Goal: Information Seeking & Learning: Learn about a topic

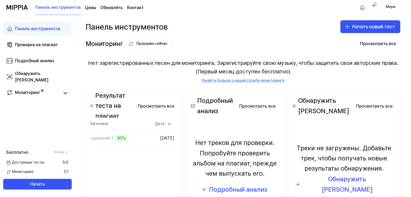
scroll to position [47, 0]
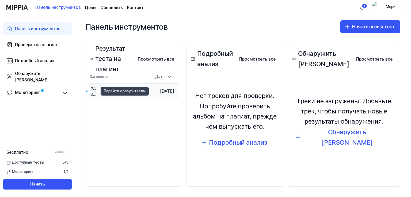
click at [111, 92] on font "Перейти к результатам" at bounding box center [125, 91] width 42 height 4
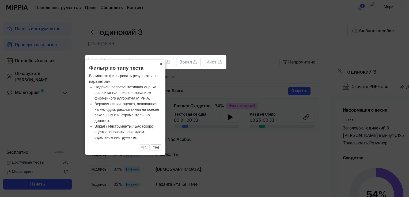
click at [162, 63] on font "×" at bounding box center [161, 64] width 3 height 5
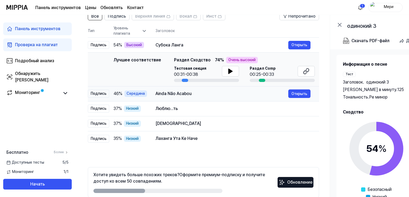
scroll to position [72, 0]
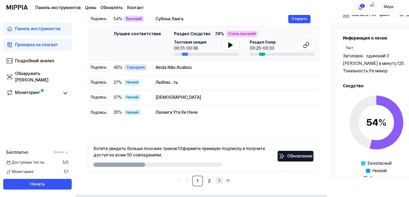
click at [220, 179] on icon "Перейти на следующую страницу" at bounding box center [219, 181] width 5 height 6
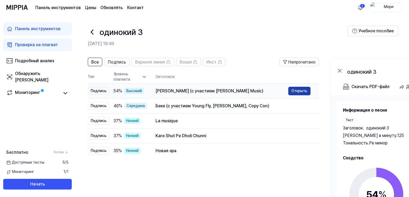
click at [293, 91] on font "Открыть" at bounding box center [299, 91] width 16 height 4
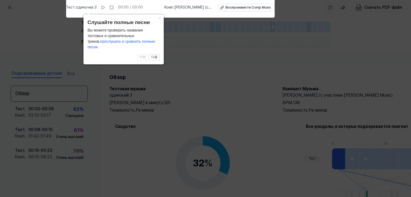
click at [180, 84] on icon at bounding box center [205, 97] width 411 height 200
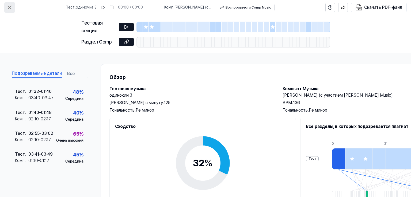
click at [11, 5] on icon at bounding box center [9, 7] width 6 height 6
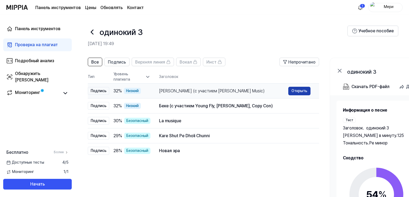
click at [303, 92] on font "Открыть" at bounding box center [299, 91] width 16 height 4
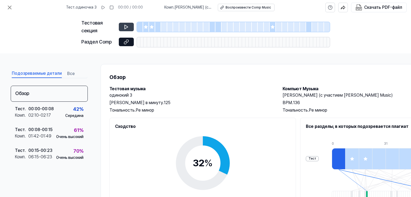
click at [122, 25] on button at bounding box center [126, 27] width 15 height 9
click at [127, 26] on icon at bounding box center [126, 27] width 3 height 4
click at [129, 29] on icon at bounding box center [126, 26] width 5 height 5
click at [129, 27] on icon at bounding box center [126, 26] width 5 height 5
click at [240, 7] on font "Воспроизвести Comp Music" at bounding box center [247, 8] width 45 height 4
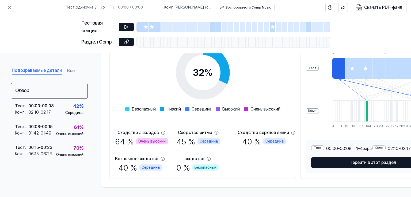
scroll to position [94, 0]
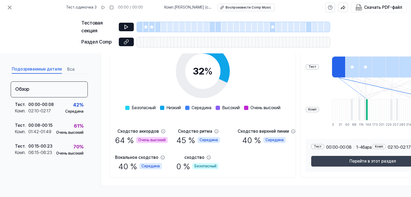
click at [348, 157] on button "Перейти в этот раздел" at bounding box center [372, 161] width 123 height 11
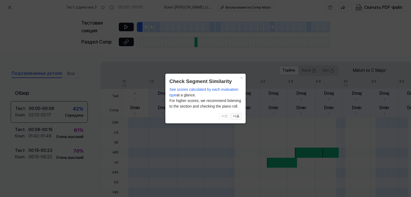
scroll to position [177, 0]
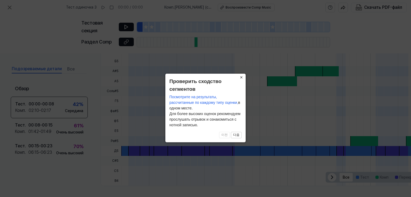
click at [242, 77] on font "×" at bounding box center [241, 77] width 3 height 5
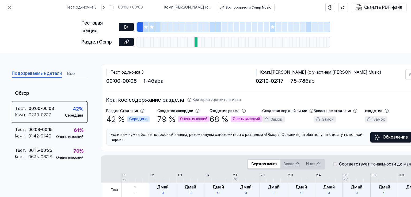
scroll to position [0, 0]
click at [128, 25] on icon at bounding box center [126, 26] width 5 height 5
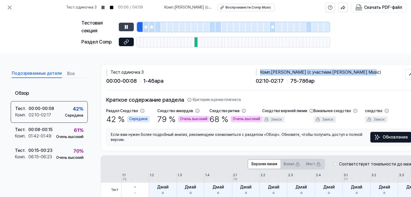
drag, startPoint x: 371, startPoint y: 73, endPoint x: 259, endPoint y: 73, distance: 111.8
click at [259, 73] on div "Комп . [PERSON_NAME] (с участием [PERSON_NAME] Music)" at bounding box center [331, 72] width 150 height 6
copy div "Комп . [PERSON_NAME] (с участием [PERSON_NAME] Music)"
click at [9, 9] on icon at bounding box center [9, 7] width 6 height 6
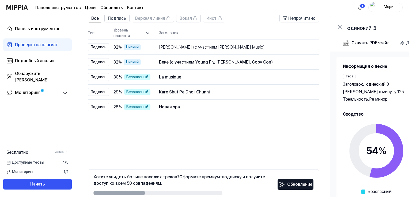
scroll to position [19, 0]
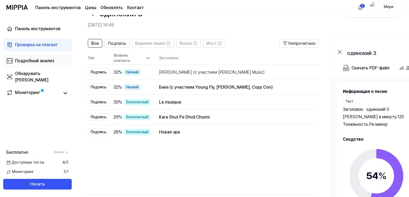
click at [45, 59] on font "Подробный анализ" at bounding box center [34, 60] width 39 height 5
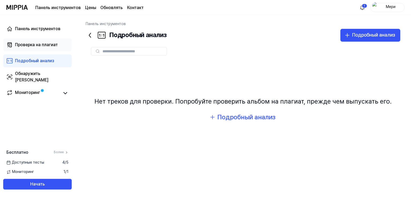
click at [38, 42] on font "Проверка на плагиат" at bounding box center [36, 44] width 43 height 5
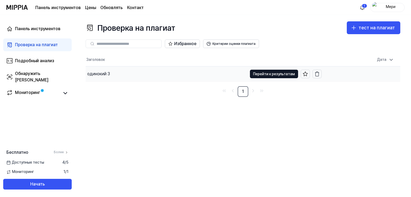
click at [101, 73] on font "одинокий 3" at bounding box center [98, 73] width 23 height 5
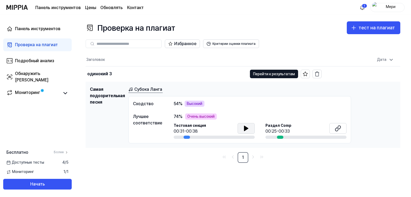
click at [247, 129] on icon at bounding box center [246, 128] width 6 height 6
drag, startPoint x: 242, startPoint y: 127, endPoint x: 251, endPoint y: 131, distance: 9.5
click at [242, 127] on button at bounding box center [245, 128] width 17 height 11
click at [336, 128] on icon at bounding box center [338, 128] width 6 height 6
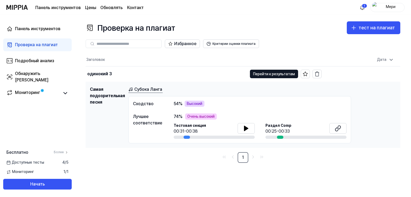
click at [170, 88] on div "Субока Ланга" at bounding box center [261, 89] width 267 height 7
drag, startPoint x: 166, startPoint y: 89, endPoint x: 133, endPoint y: 90, distance: 32.6
click at [133, 90] on div "Субока Ланга" at bounding box center [261, 89] width 267 height 7
click at [133, 89] on link "Субока Ланга" at bounding box center [145, 89] width 34 height 7
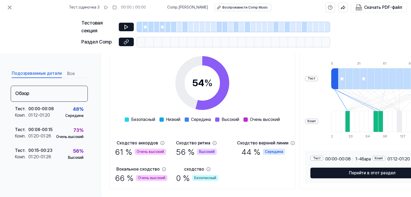
scroll to position [94, 0]
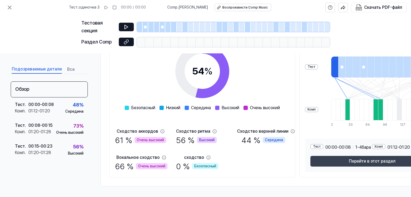
click at [375, 159] on font "Перейти в этот раздел" at bounding box center [372, 161] width 47 height 5
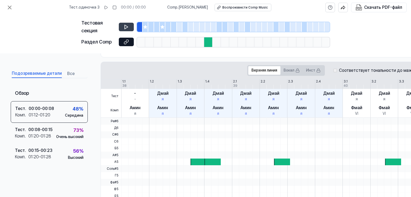
click at [122, 24] on button at bounding box center [126, 27] width 15 height 9
click at [227, 7] on font "Воспроизвести Comp Music" at bounding box center [244, 8] width 45 height 4
click at [124, 41] on icon at bounding box center [126, 41] width 5 height 5
click at [207, 42] on div at bounding box center [208, 42] width 8 height 10
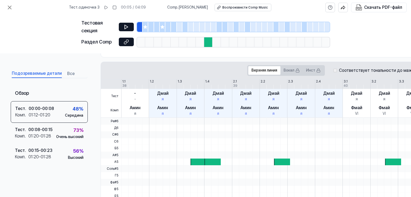
click at [207, 42] on div at bounding box center [208, 42] width 8 height 10
click at [184, 70] on div "Верхняя линия Вокал Инст Соответствует тональности до мажор" at bounding box center [332, 70] width 462 height 17
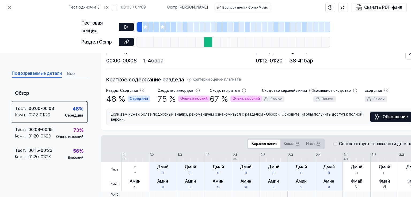
scroll to position [0, 0]
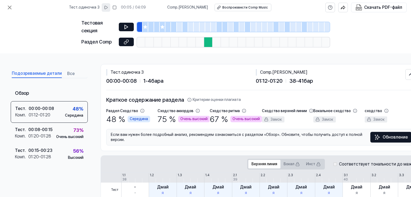
click at [108, 6] on icon at bounding box center [106, 7] width 4 height 4
click at [110, 5] on button at bounding box center [106, 7] width 9 height 9
click at [205, 43] on div at bounding box center [208, 42] width 8 height 10
drag, startPoint x: 302, startPoint y: 73, endPoint x: 275, endPoint y: 72, distance: 26.8
click at [275, 72] on div "Comp . Subok Lang" at bounding box center [331, 72] width 150 height 6
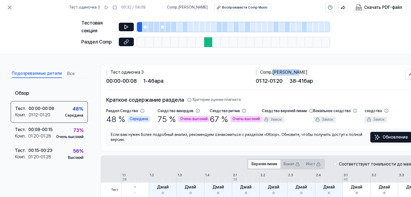
copy font "[PERSON_NAME]"
click at [241, 8] on font "Воспроизвести Comp Music" at bounding box center [244, 8] width 45 height 4
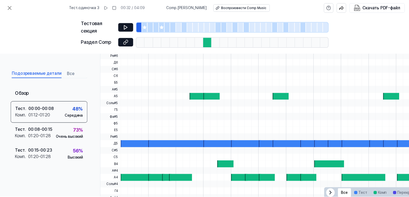
scroll to position [160, 0]
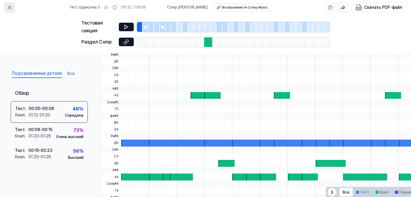
click at [7, 6] on icon at bounding box center [9, 7] width 6 height 6
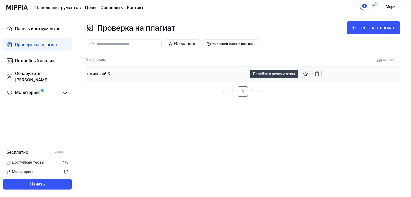
click at [280, 75] on font "Перейти к результатам" at bounding box center [274, 74] width 42 height 4
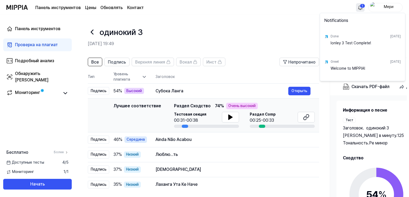
click at [361, 4] on html "Панель инструментов Цены Обновлять Контакт 1 Мери Панель инструментов Проверка …" at bounding box center [204, 98] width 409 height 197
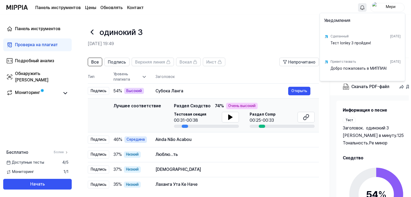
click at [45, 162] on html "Панель инструментов Цены Обновлять Контакт Мери Панель инструментов Проверка на…" at bounding box center [205, 98] width 411 height 197
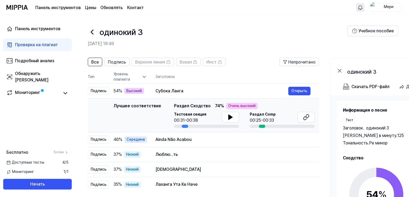
click at [36, 164] on font "Доступные тесты" at bounding box center [28, 162] width 32 height 4
click at [39, 63] on font "Подробный анализ" at bounding box center [34, 60] width 39 height 5
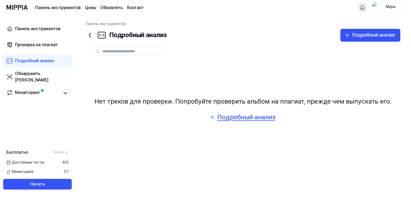
click at [230, 116] on font "Подробный анализ" at bounding box center [246, 117] width 58 height 8
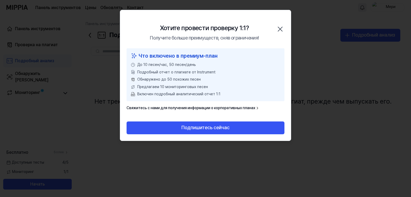
click at [279, 29] on icon "button" at bounding box center [280, 29] width 9 height 9
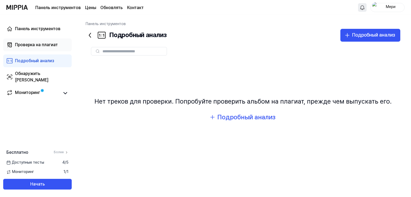
click at [37, 43] on font "Проверка на плагиат" at bounding box center [36, 44] width 43 height 5
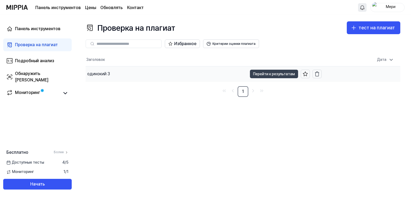
click at [274, 75] on font "Перейти к результатам" at bounding box center [274, 74] width 42 height 4
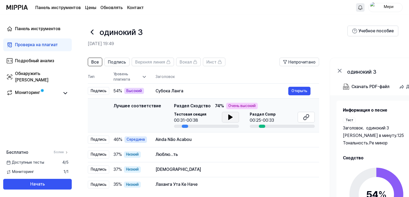
click at [231, 116] on icon at bounding box center [230, 117] width 6 height 6
click at [231, 116] on icon at bounding box center [231, 117] width 1 height 4
click at [304, 119] on icon at bounding box center [306, 117] width 6 height 6
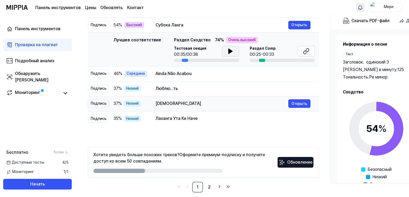
scroll to position [72, 0]
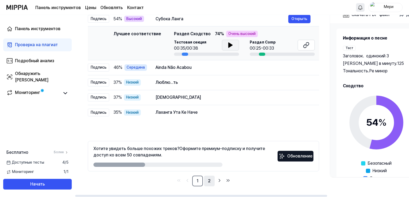
click at [208, 182] on font "2" at bounding box center [209, 181] width 3 height 5
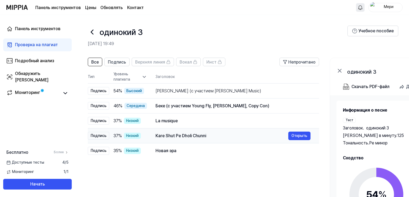
scroll to position [72, 0]
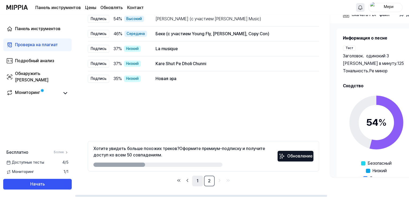
click at [196, 181] on link "1" at bounding box center [197, 181] width 11 height 11
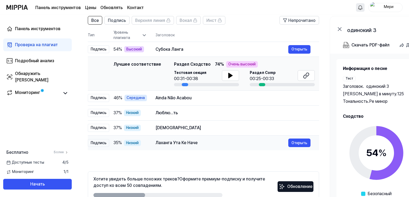
scroll to position [19, 0]
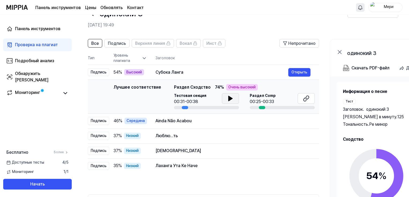
click at [227, 95] on button at bounding box center [230, 98] width 17 height 11
click at [227, 97] on icon at bounding box center [230, 98] width 6 height 6
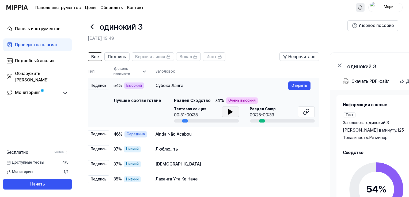
scroll to position [0, 0]
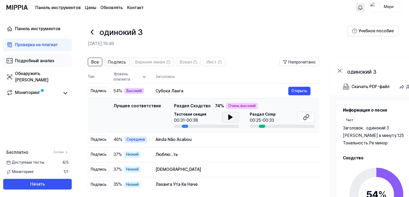
click at [27, 61] on font "Подробный анализ" at bounding box center [34, 60] width 39 height 5
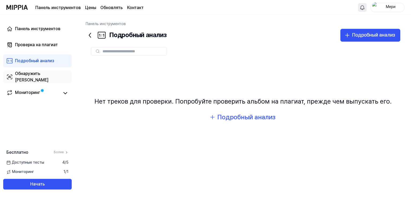
click at [20, 75] on font "Обнаружить [PERSON_NAME]" at bounding box center [31, 77] width 33 height 12
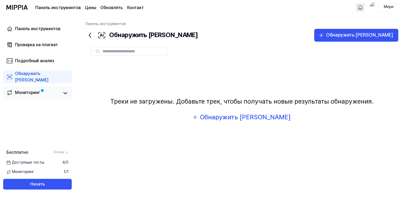
click at [38, 91] on font "Мониторинг" at bounding box center [27, 92] width 25 height 5
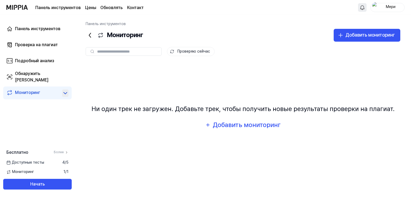
click at [65, 93] on icon at bounding box center [65, 94] width 3 height 2
click at [65, 93] on icon at bounding box center [65, 93] width 6 height 6
click at [65, 93] on icon at bounding box center [65, 94] width 3 height 2
click at [51, 43] on font "Проверка на плагиат" at bounding box center [36, 44] width 43 height 5
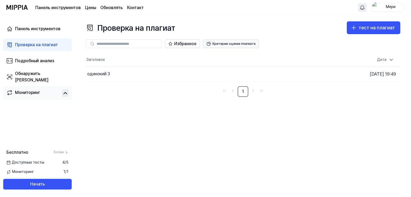
click at [239, 43] on font "Критерии оценки плагиата" at bounding box center [233, 44] width 43 height 4
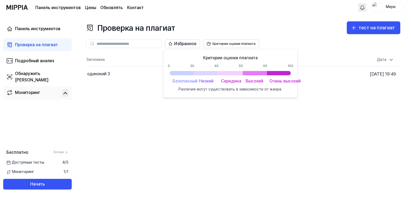
click at [234, 90] on font "Различия могут существовать в зависимости от жанра." at bounding box center [230, 89] width 104 height 4
click at [218, 45] on font "Критерии оценки плагиата" at bounding box center [233, 44] width 43 height 4
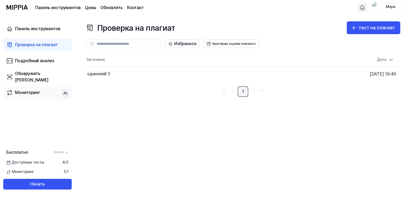
click at [243, 91] on font "1" at bounding box center [243, 91] width 2 height 5
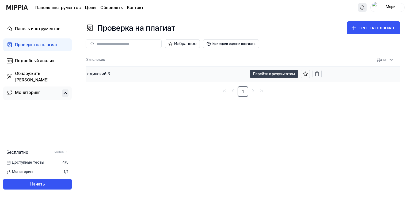
click at [267, 75] on font "Перейти к результатам" at bounding box center [274, 74] width 42 height 4
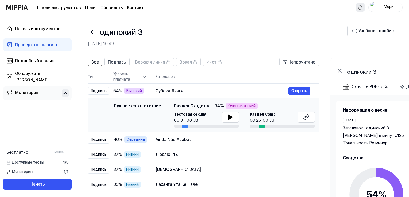
click at [260, 126] on div at bounding box center [262, 126] width 6 height 3
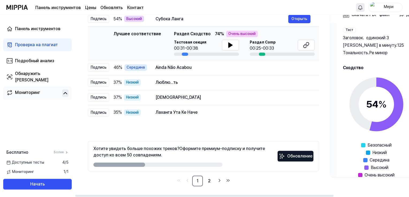
scroll to position [31, 0]
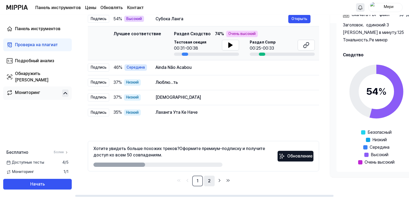
click at [209, 180] on font "2" at bounding box center [209, 181] width 3 height 5
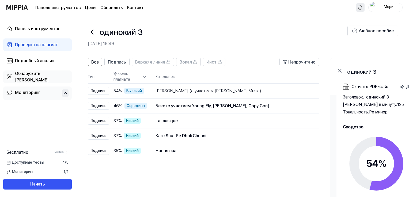
click at [34, 78] on font "Обнаружить [PERSON_NAME]" at bounding box center [31, 77] width 33 height 12
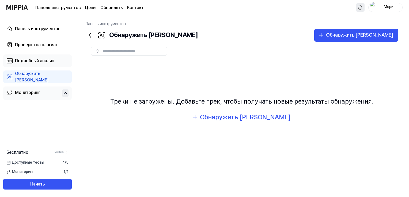
click at [40, 60] on font "Подробный анализ" at bounding box center [34, 60] width 39 height 5
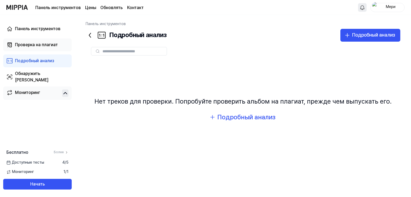
click at [30, 46] on font "Проверка на плагиат" at bounding box center [36, 44] width 43 height 5
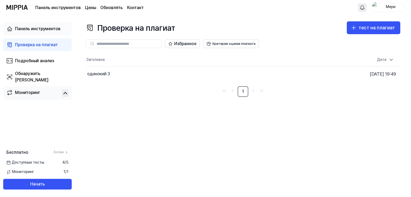
click at [47, 31] on font "Панель инструментов" at bounding box center [37, 28] width 45 height 5
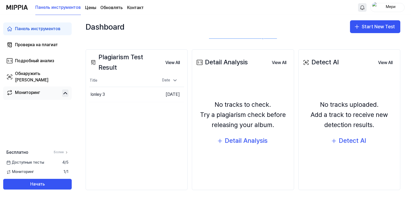
scroll to position [53, 0]
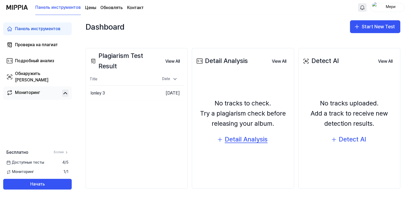
click at [252, 140] on div "Detail Analysis" at bounding box center [246, 140] width 43 height 10
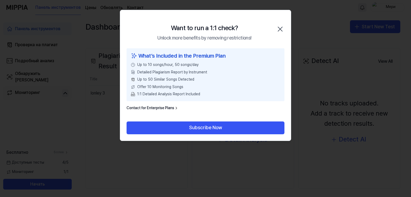
click at [172, 108] on link "Contact for Enterprise Plans" at bounding box center [153, 108] width 52 height 5
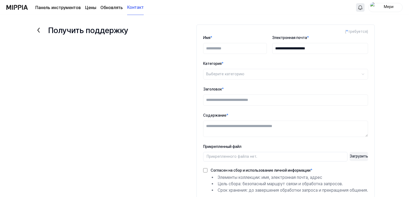
click at [41, 29] on icon at bounding box center [38, 30] width 9 height 9
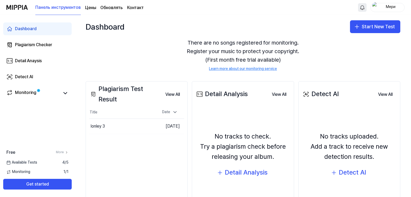
scroll to position [53, 0]
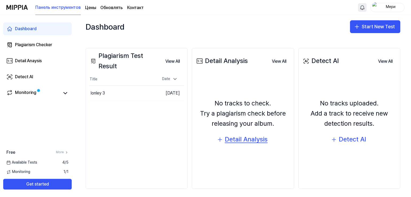
click at [220, 139] on icon "button" at bounding box center [220, 140] width 0 height 4
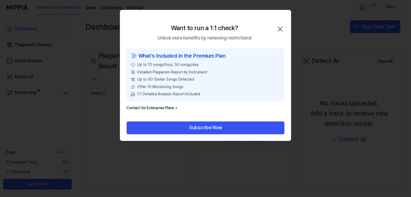
click at [280, 29] on icon "button" at bounding box center [280, 29] width 9 height 9
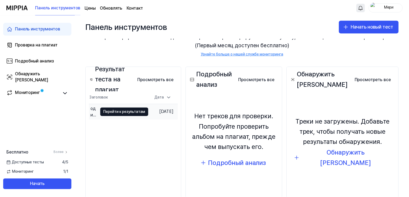
scroll to position [0, 0]
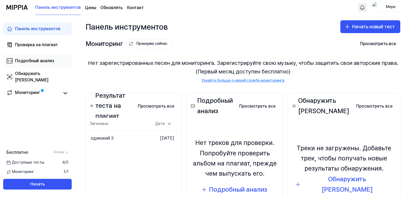
click at [43, 60] on font "Подробный анализ" at bounding box center [34, 60] width 39 height 5
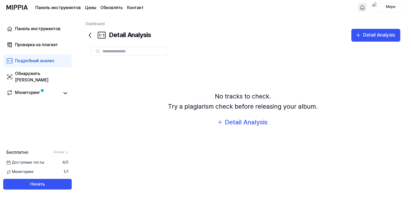
click at [52, 59] on font "Подробный анализ" at bounding box center [34, 60] width 39 height 5
click at [90, 32] on icon at bounding box center [90, 35] width 9 height 9
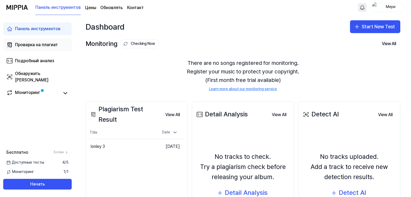
click at [41, 47] on font "Проверка на плагиат" at bounding box center [36, 44] width 43 height 5
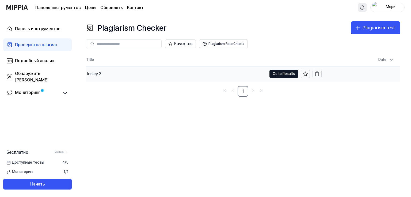
click at [101, 73] on div "lonley 3" at bounding box center [94, 74] width 14 height 6
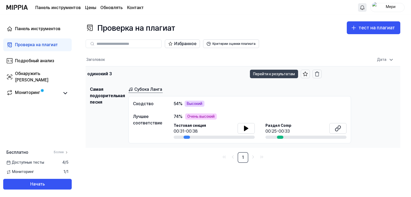
click at [261, 75] on font "Перейти к результатам" at bounding box center [274, 74] width 42 height 4
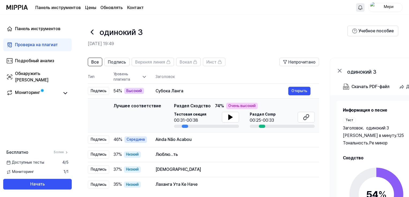
drag, startPoint x: 87, startPoint y: 76, endPoint x: 169, endPoint y: 103, distance: 86.8
click at [169, 103] on div "Все Подпись Верхняя линия Вокал Инст Непрочитано Все Подпись Верхняя линия Вока…" at bounding box center [290, 160] width 431 height 217
drag, startPoint x: 111, startPoint y: 72, endPoint x: 144, endPoint y: 83, distance: 35.4
click at [144, 83] on tr "Тип Уровень плагиата Заголовок" at bounding box center [203, 77] width 231 height 13
drag, startPoint x: 120, startPoint y: 73, endPoint x: 130, endPoint y: 75, distance: 10.4
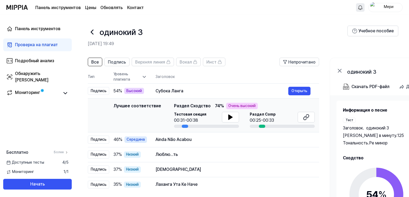
click at [130, 75] on font "Уровень плагиата" at bounding box center [126, 77] width 27 height 10
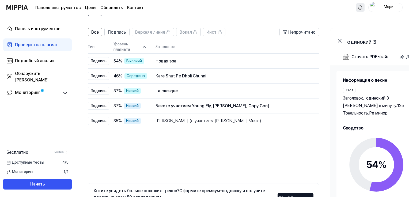
scroll to position [72, 0]
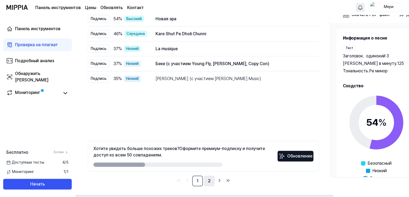
click at [210, 183] on font "2" at bounding box center [209, 181] width 3 height 5
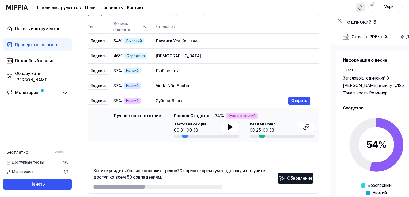
scroll to position [72, 0]
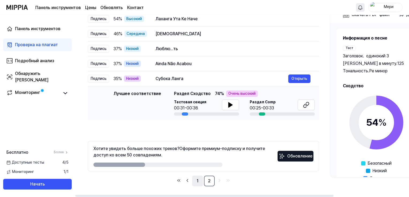
click at [198, 181] on font "1" at bounding box center [198, 181] width 2 height 5
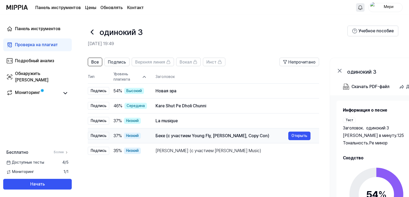
drag, startPoint x: 111, startPoint y: 72, endPoint x: 207, endPoint y: 133, distance: 113.8
click at [207, 133] on table "Тип Уровень плагиата Заголовок Высокая ставка Непрочитано Подпись 54 % Высокий …" at bounding box center [203, 115] width 231 height 88
drag, startPoint x: 166, startPoint y: 165, endPoint x: 229, endPoint y: 115, distance: 80.7
click at [263, 124] on div "Все Подпись Верхняя линия Вокал Инст Непрочитано Все Подпись Верхняя линия Вока…" at bounding box center [203, 158] width 231 height 201
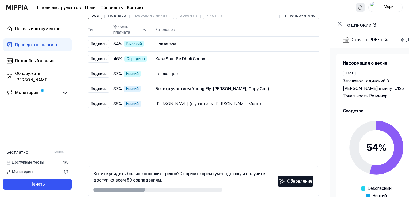
scroll to position [72, 0]
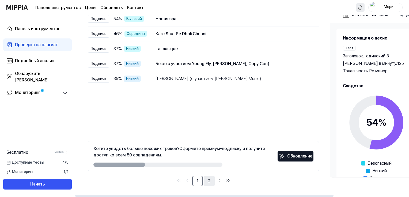
click at [208, 181] on font "2" at bounding box center [209, 181] width 3 height 5
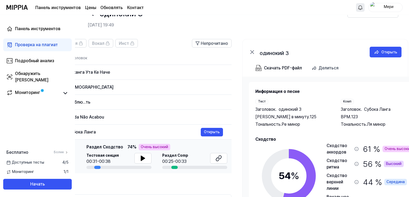
scroll to position [0, 108]
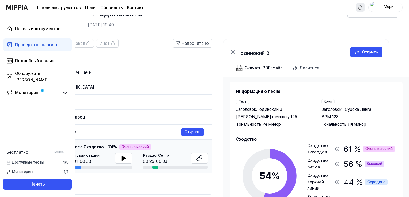
drag, startPoint x: 318, startPoint y: 177, endPoint x: 169, endPoint y: 140, distance: 153.3
click at [169, 140] on div "Все Подпись Верхняя линия Вокал Инст Непрочитано Все Подпись Верхняя линия Вока…" at bounding box center [183, 142] width 431 height 217
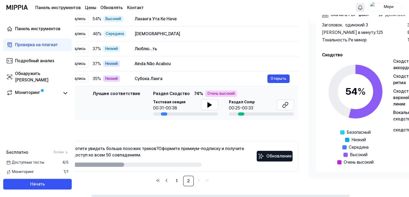
scroll to position [0, 13]
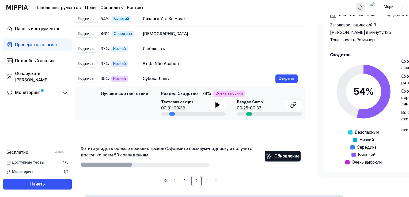
drag, startPoint x: 176, startPoint y: 196, endPoint x: 111, endPoint y: 199, distance: 65.3
click at [111, 197] on div at bounding box center [214, 196] width 258 height 2
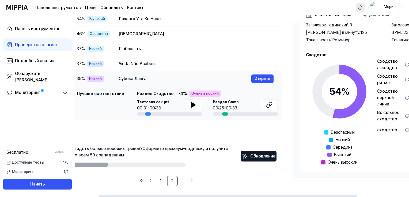
scroll to position [0, 40]
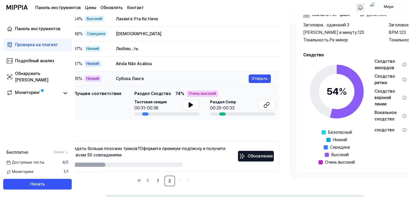
drag, startPoint x: 170, startPoint y: 78, endPoint x: 143, endPoint y: 81, distance: 26.8
click at [143, 81] on div "Субока Ланга" at bounding box center [182, 79] width 133 height 6
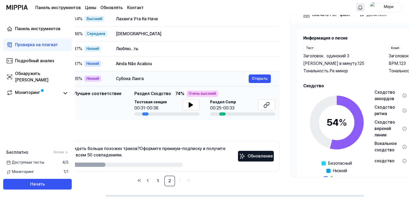
click at [128, 79] on font "Субока Ланга" at bounding box center [130, 78] width 28 height 5
click at [141, 77] on div "Субока Ланга" at bounding box center [182, 79] width 133 height 6
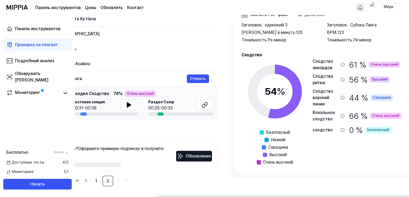
scroll to position [0, 108]
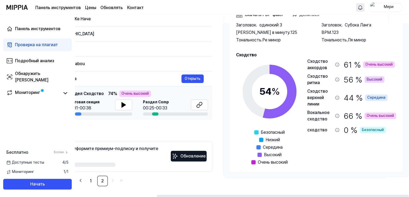
drag, startPoint x: 165, startPoint y: 195, endPoint x: 254, endPoint y: 195, distance: 88.8
click at [254, 195] on div at bounding box center [283, 196] width 252 height 2
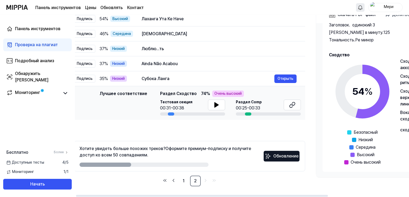
scroll to position [0, 0]
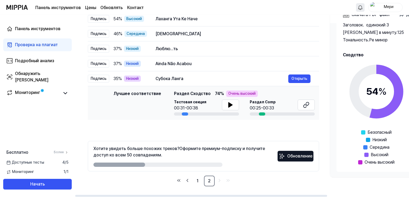
drag, startPoint x: 179, startPoint y: 196, endPoint x: 81, endPoint y: 185, distance: 99.1
click at [81, 195] on div at bounding box center [201, 196] width 252 height 2
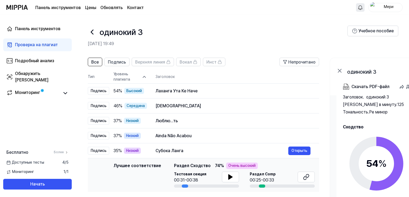
click at [92, 30] on icon at bounding box center [92, 32] width 9 height 9
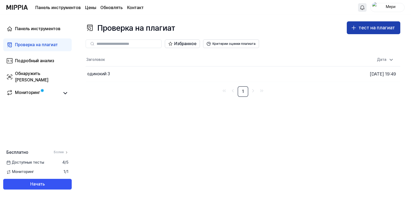
click at [376, 33] on button "тест на плагиат" at bounding box center [373, 27] width 53 height 13
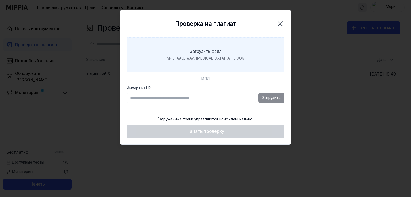
click at [203, 54] on font "Загрузить файл" at bounding box center [206, 51] width 32 height 5
click at [0, 0] on input "Загрузить файл (MP3, AAC, WAV, [MEDICAL_DATA], AIFF, OGG)" at bounding box center [0, 0] width 0 height 0
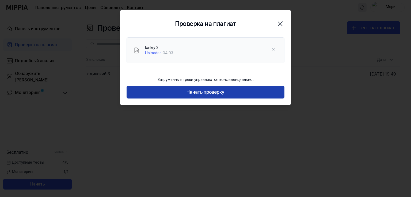
click at [210, 90] on font "Начать проверку" at bounding box center [205, 92] width 38 height 6
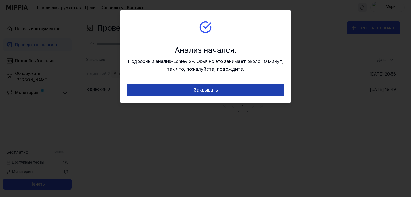
click at [211, 89] on font "Закрывать" at bounding box center [205, 90] width 24 height 6
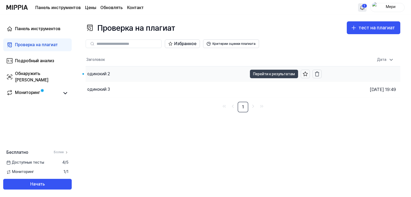
click at [260, 72] on font "Перейти к результатам" at bounding box center [274, 74] width 42 height 4
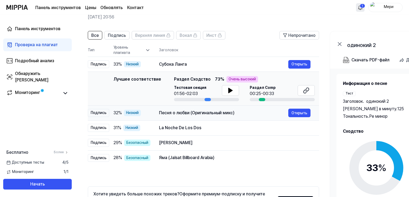
scroll to position [72, 0]
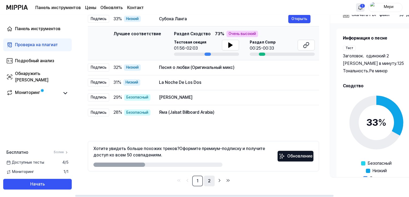
click at [212, 179] on link "2" at bounding box center [209, 181] width 11 height 11
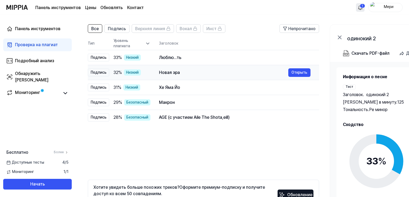
scroll to position [72, 0]
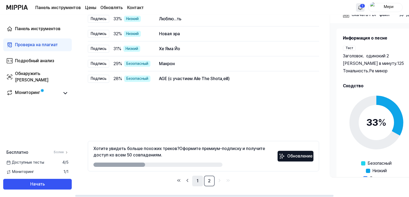
click at [197, 180] on font "1" at bounding box center [198, 181] width 2 height 5
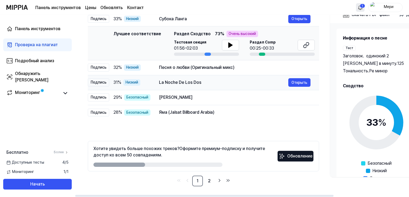
scroll to position [19, 0]
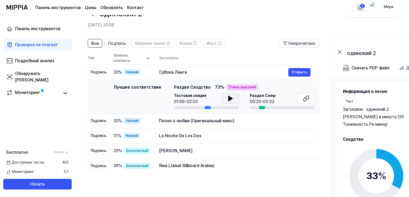
click at [232, 99] on icon at bounding box center [230, 98] width 6 height 6
click at [308, 94] on button at bounding box center [305, 98] width 17 height 11
drag, startPoint x: 111, startPoint y: 86, endPoint x: 273, endPoint y: 103, distance: 162.7
click at [259, 88] on div "Лучшее соответствие Лучшее соответствие Раздел Сходство 73 % Очень высокий Тест…" at bounding box center [203, 96] width 223 height 25
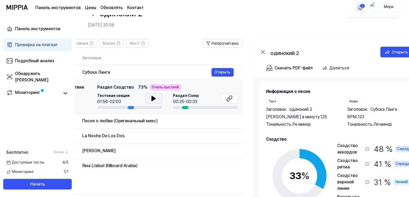
scroll to position [0, 67]
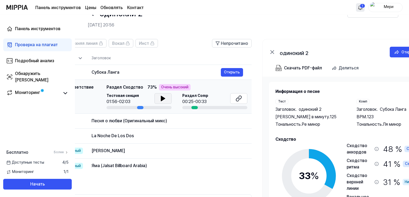
drag, startPoint x: 290, startPoint y: 108, endPoint x: 224, endPoint y: 103, distance: 65.4
click at [224, 103] on div "Раздел Comp 00:25-00:33" at bounding box center [214, 101] width 65 height 16
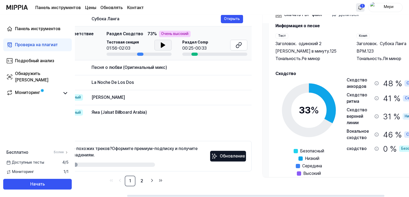
scroll to position [4, 0]
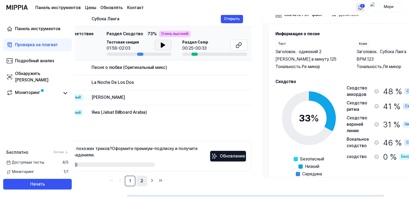
click at [143, 181] on link "2" at bounding box center [141, 181] width 11 height 11
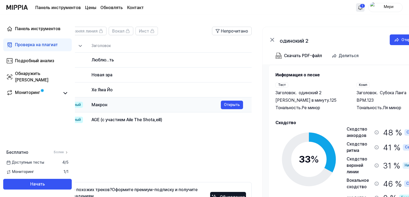
scroll to position [53, 0]
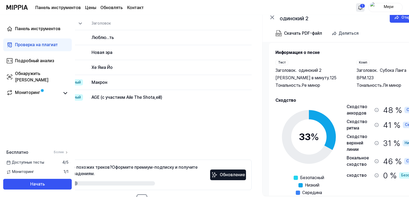
click at [78, 23] on icon at bounding box center [80, 23] width 5 height 5
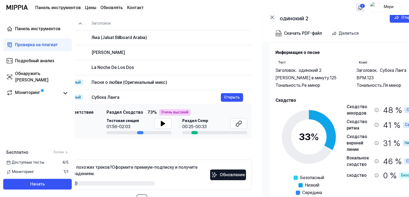
click at [78, 23] on icon at bounding box center [80, 23] width 5 height 5
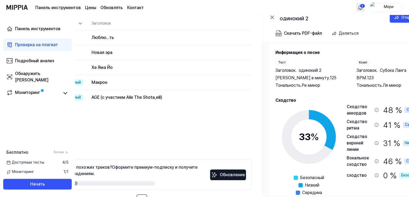
drag, startPoint x: 202, startPoint y: 27, endPoint x: 206, endPoint y: 25, distance: 3.5
click at [203, 26] on th "Заголовок" at bounding box center [171, 23] width 160 height 13
click at [271, 17] on icon at bounding box center [272, 17] width 6 height 6
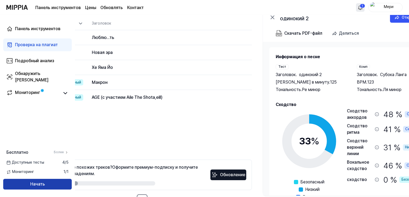
scroll to position [0, 68]
drag, startPoint x: 76, startPoint y: 184, endPoint x: 55, endPoint y: 185, distance: 20.9
click at [55, 144] on div "Панель инструментов Проверка на плагиат Подробный анализ Обнаружить ИИ Монитори…" at bounding box center [204, 52] width 409 height 182
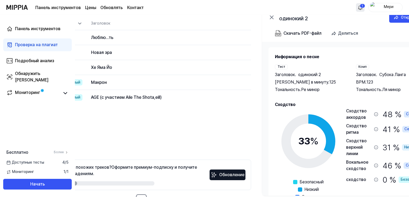
click at [98, 21] on font "Заголовок" at bounding box center [100, 23] width 19 height 5
click at [105, 46] on td "Новая эра Открыть" at bounding box center [167, 52] width 168 height 15
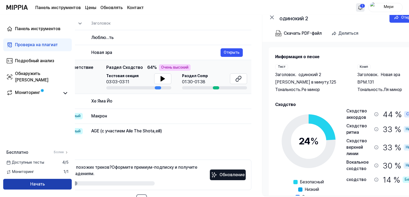
drag, startPoint x: 75, startPoint y: 183, endPoint x: 61, endPoint y: 184, distance: 13.9
click at [61, 144] on div "Панель инструментов Проверка на плагиат Подробный анализ Обнаружить ИИ Монитори…" at bounding box center [204, 52] width 409 height 182
click at [57, 184] on button "Начать" at bounding box center [37, 184] width 68 height 11
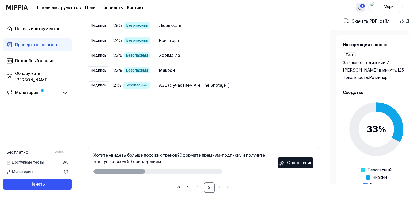
scroll to position [72, 0]
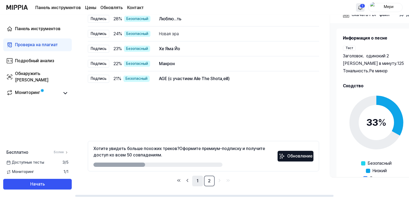
click at [197, 181] on font "1" at bounding box center [198, 181] width 2 height 5
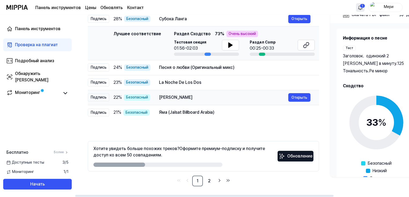
scroll to position [45, 0]
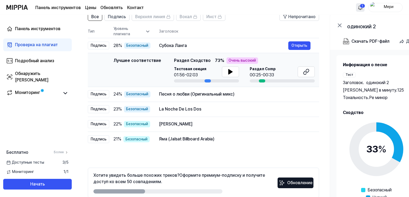
drag, startPoint x: 115, startPoint y: 60, endPoint x: 279, endPoint y: 75, distance: 164.9
click at [279, 75] on div "Лучшее соответствие Лучшее соответствие Раздел Сходство 73 % Очень высокий Тест…" at bounding box center [203, 70] width 223 height 25
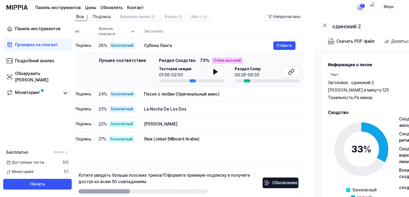
drag, startPoint x: 279, startPoint y: 75, endPoint x: 264, endPoint y: 69, distance: 16.0
click at [264, 69] on div "Раздел Comp 00:25-00:33" at bounding box center [267, 73] width 65 height 12
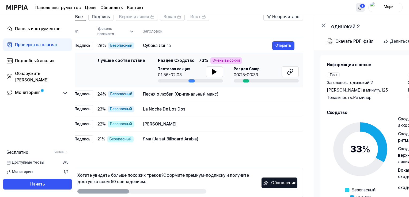
drag, startPoint x: 248, startPoint y: 61, endPoint x: 249, endPoint y: 58, distance: 2.7
click at [250, 58] on div "Лучшее соответствие Раздел Сходство 73 % Очень высокий" at bounding box center [228, 61] width 141 height 6
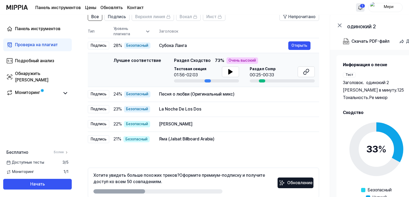
drag, startPoint x: 153, startPoint y: 60, endPoint x: 273, endPoint y: 68, distance: 119.9
click at [273, 68] on div "Лучшее соответствие Лучшее соответствие Раздел Сходство 73 % Очень высокий Тест…" at bounding box center [203, 70] width 223 height 25
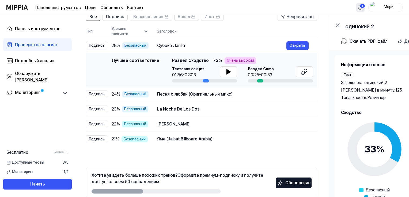
drag, startPoint x: 274, startPoint y: 74, endPoint x: 272, endPoint y: 71, distance: 3.6
click at [272, 71] on div "Раздел Comp 00:25-00:33" at bounding box center [280, 73] width 65 height 12
